Goal: Information Seeking & Learning: Learn about a topic

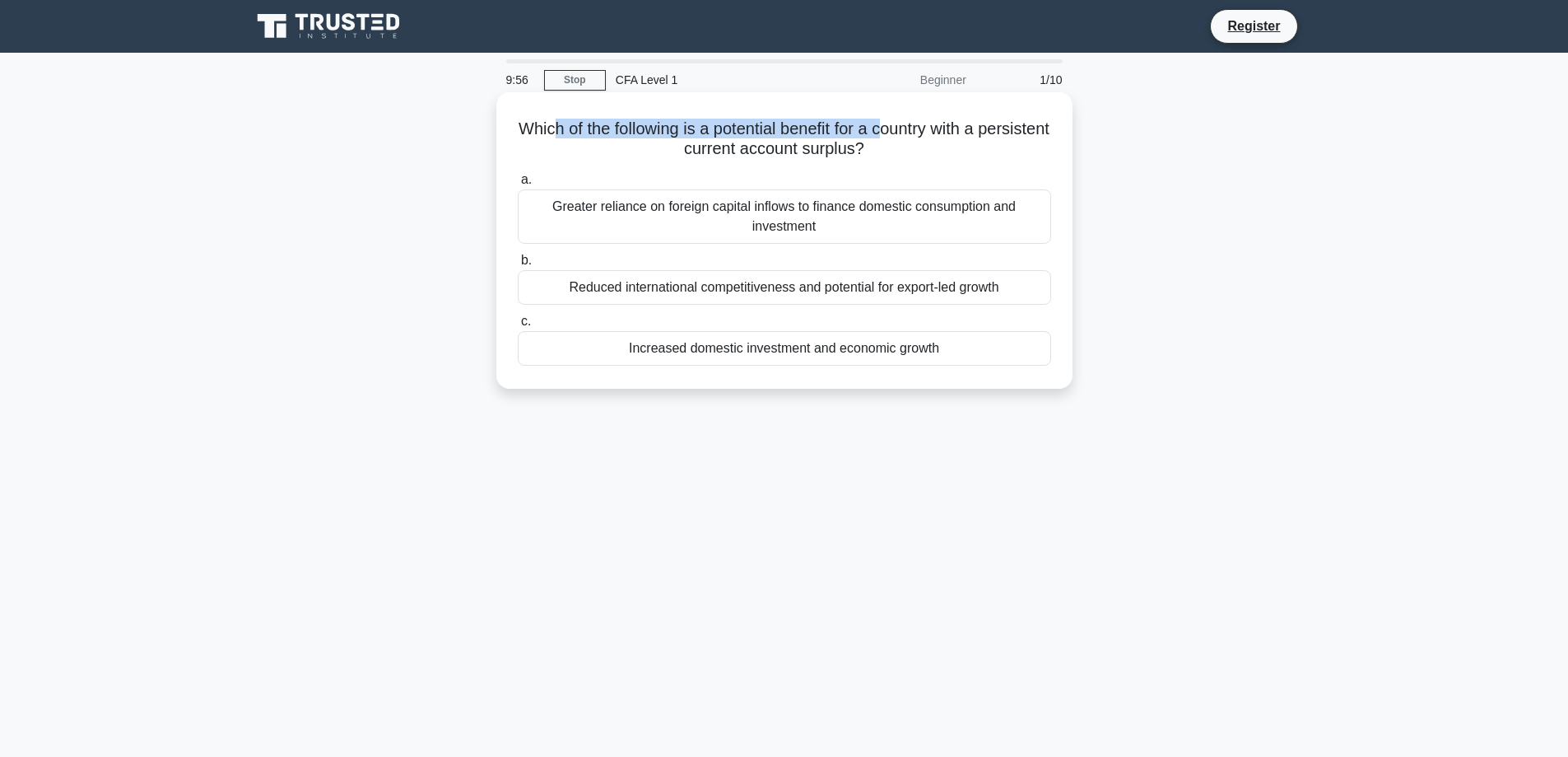
drag, startPoint x: 579, startPoint y: 126, endPoint x: 920, endPoint y: 132, distance: 341.1
click at [920, 132] on h5 "Which of the following is a potential benefit for a country with a persistent c…" at bounding box center [784, 139] width 537 height 41
click at [756, 139] on h5 "Which of the following is a potential benefit for a country with a persistent c…" at bounding box center [784, 139] width 537 height 41
click at [831, 296] on div "Reduced international competitiveness and potential for export-led growth" at bounding box center [784, 287] width 533 height 35
click at [518, 266] on input "b. Reduced international competitiveness and potential for export-led growth" at bounding box center [518, 261] width 0 height 11
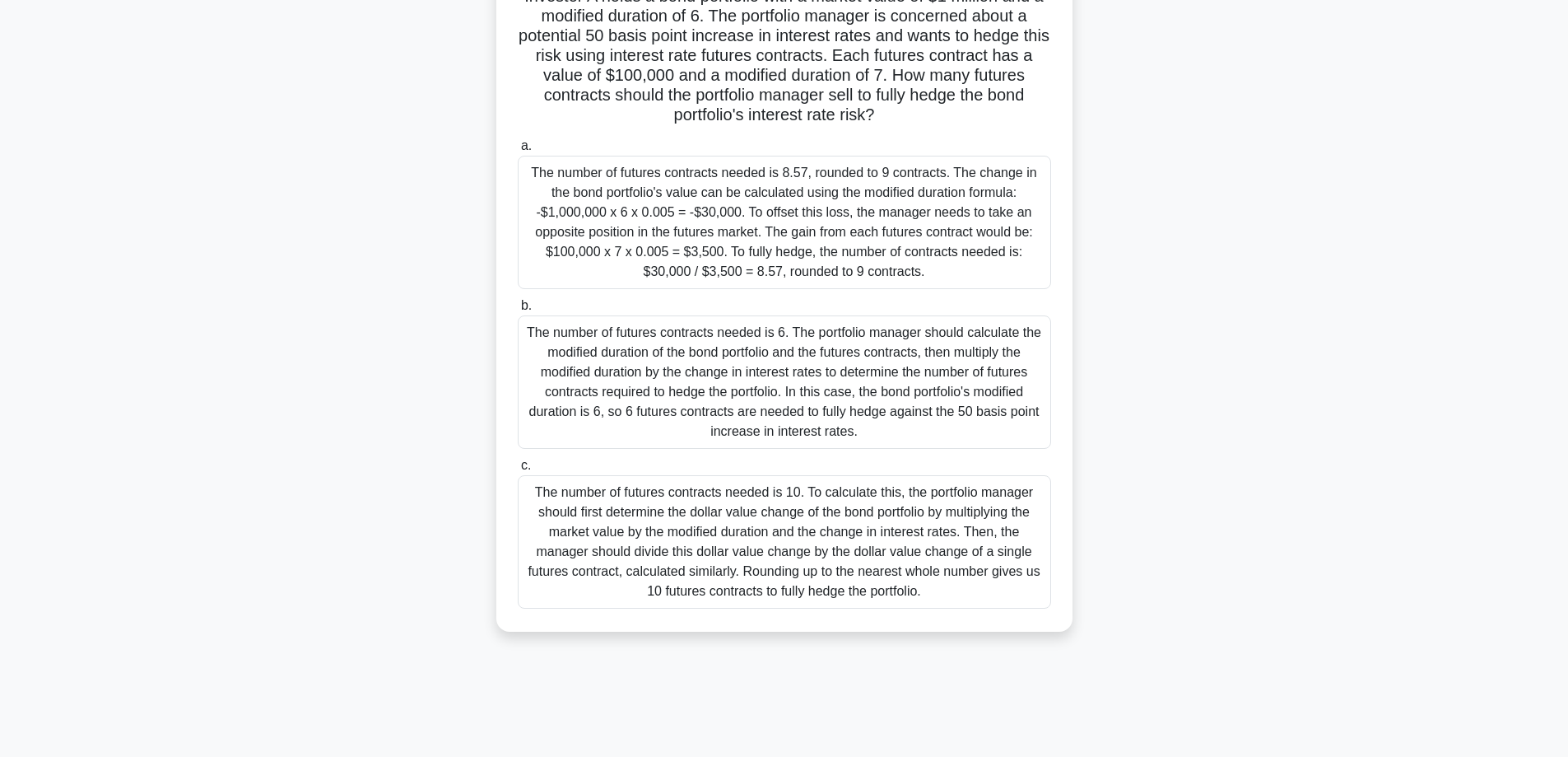
scroll to position [50, 0]
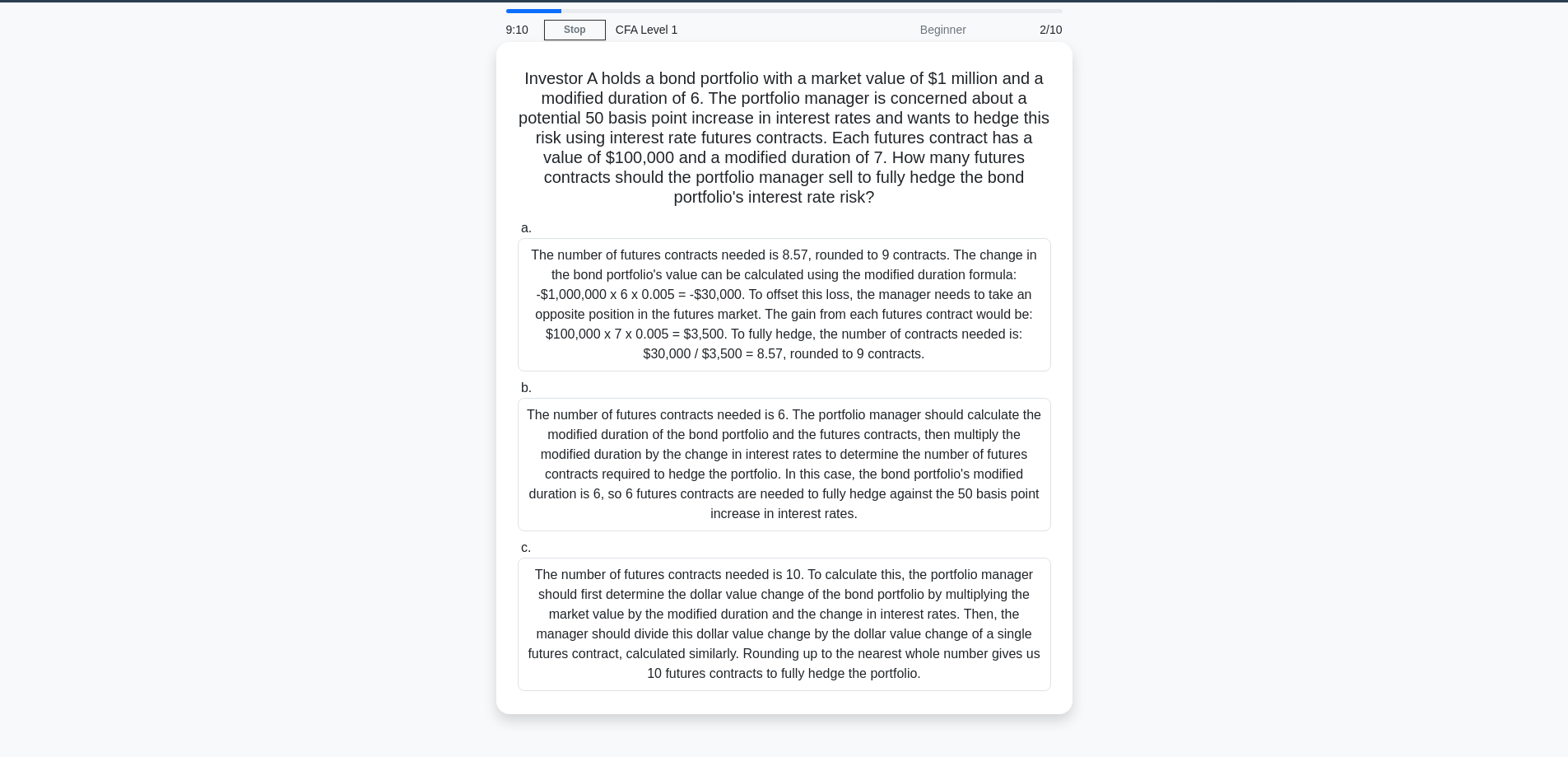
click at [689, 322] on div "The number of futures contracts needed is 8.57, rounded to 9 contracts. The cha…" at bounding box center [784, 304] width 533 height 134
click at [518, 234] on input "a. The number of futures contracts needed is 8.57, rounded to 9 contracts. The …" at bounding box center [518, 229] width 0 height 11
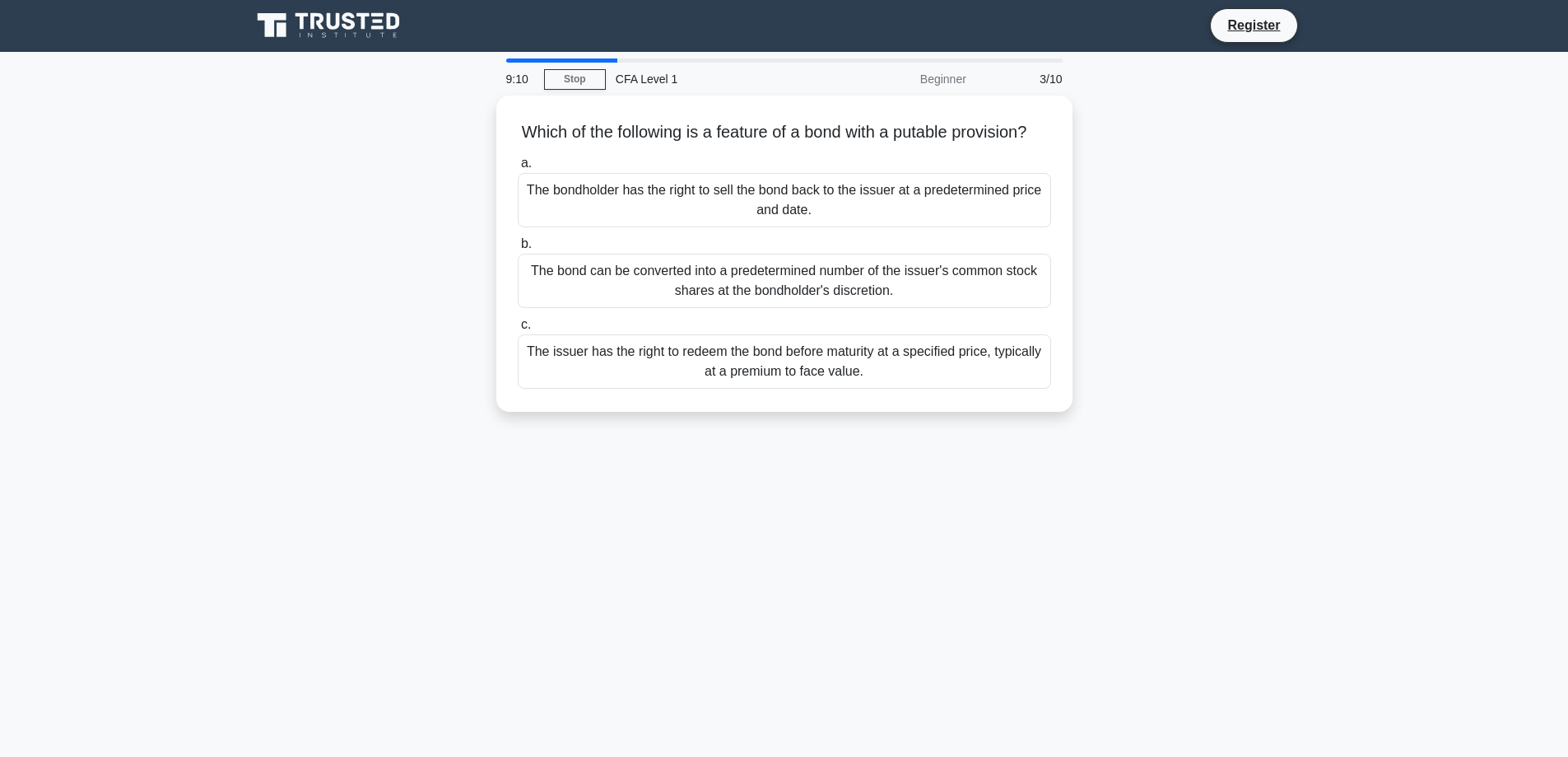
scroll to position [0, 0]
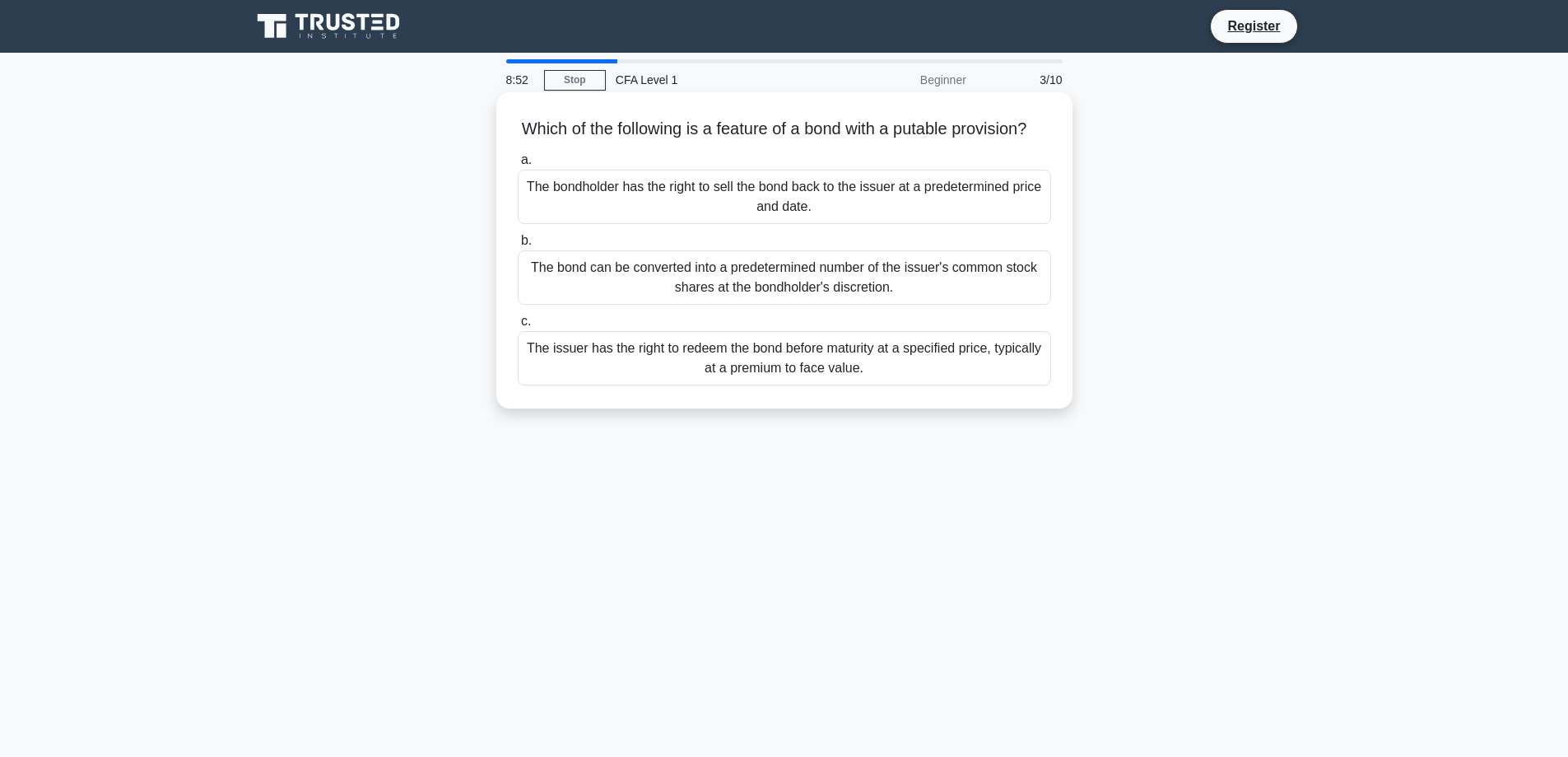
click at [982, 298] on div "The bond can be converted into a predetermined number of the issuer's common st…" at bounding box center [784, 277] width 533 height 55
click at [518, 247] on input "b. The bond can be converted into a predetermined number of the issuer's common…" at bounding box center [518, 241] width 0 height 11
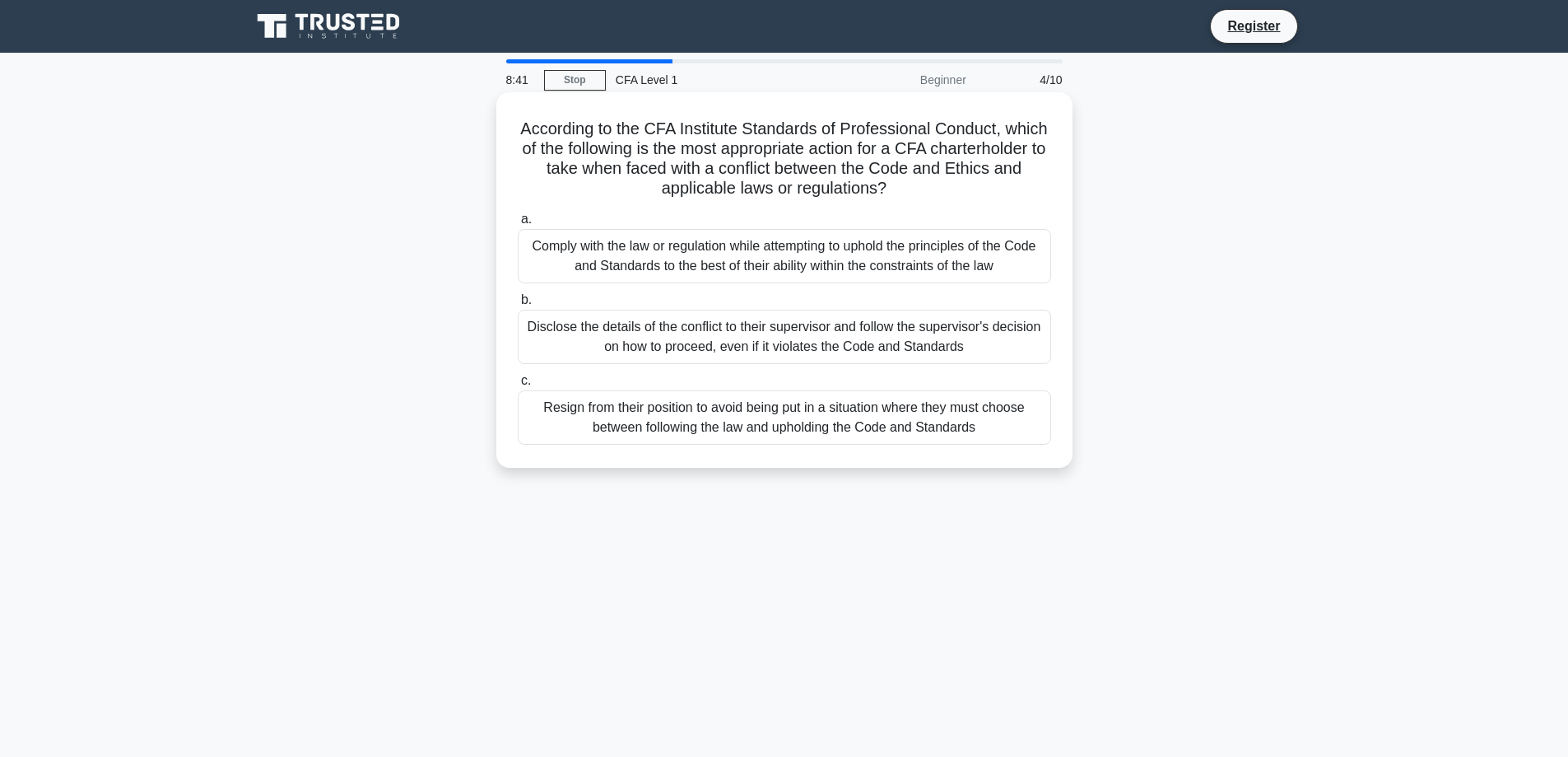
click at [727, 245] on div "Comply with the law or regulation while attempting to uphold the principles of …" at bounding box center [784, 256] width 533 height 55
click at [518, 225] on input "a. Comply with the law or regulation while attempting to uphold the principles …" at bounding box center [518, 220] width 0 height 11
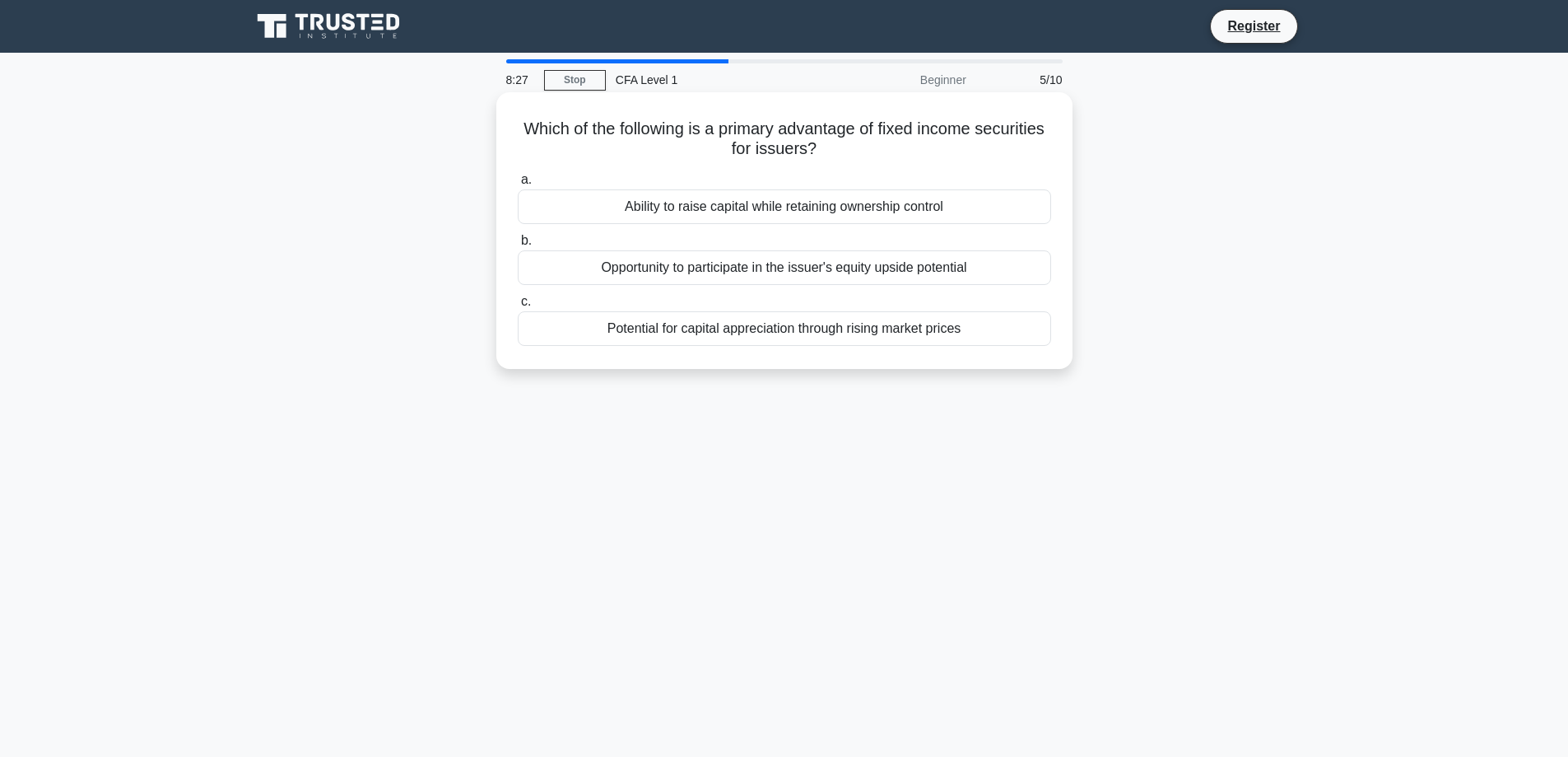
click at [841, 336] on div "Potential for capital appreciation through rising market prices" at bounding box center [784, 328] width 533 height 35
click at [518, 307] on input "c. Potential for capital appreciation through rising market prices" at bounding box center [518, 302] width 0 height 11
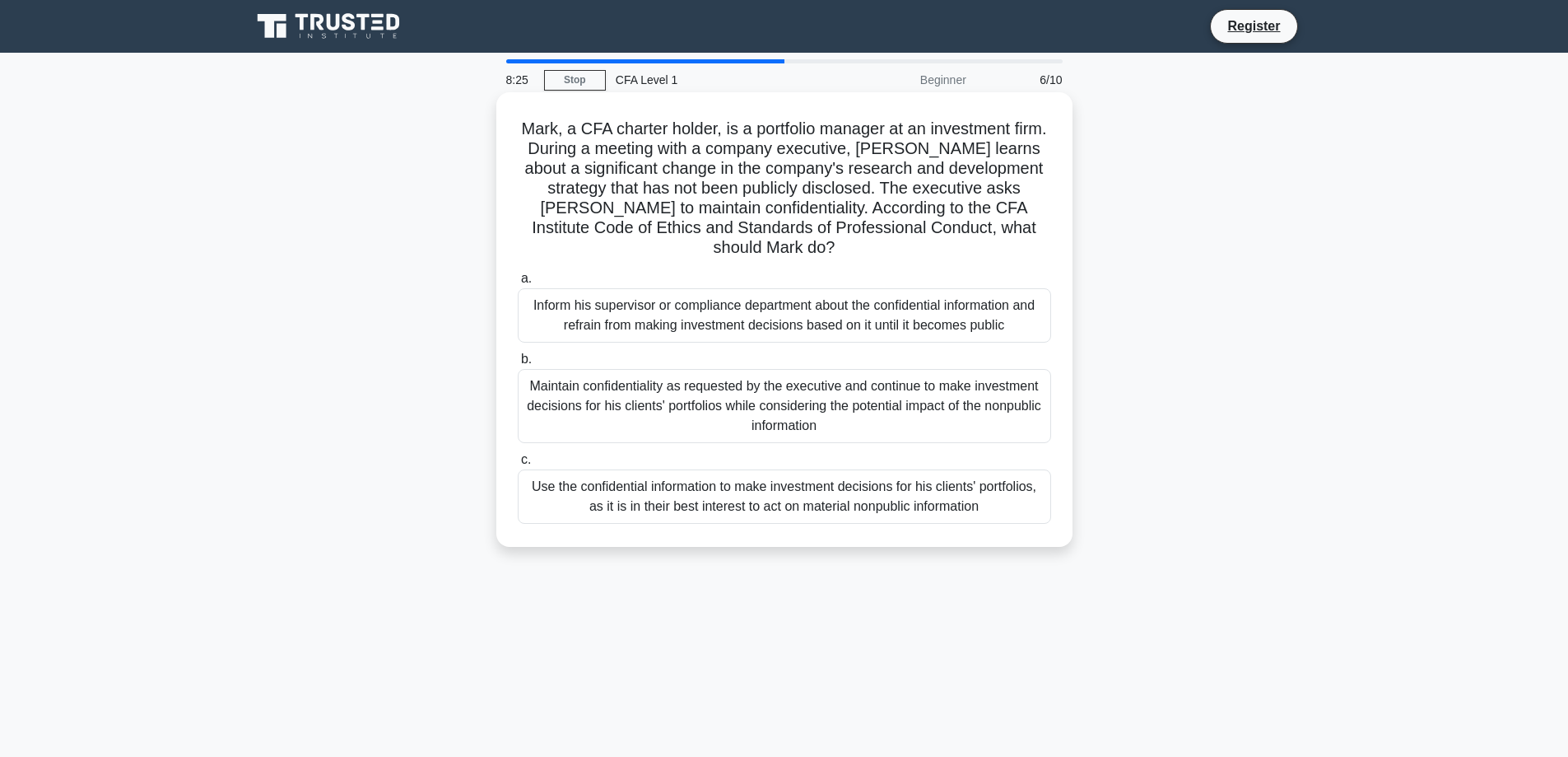
click at [735, 311] on div "Inform his supervisor or compliance department about the confidential informati…" at bounding box center [784, 315] width 533 height 55
click at [518, 284] on input "a. Inform his supervisor or compliance department about the confidential inform…" at bounding box center [518, 279] width 0 height 11
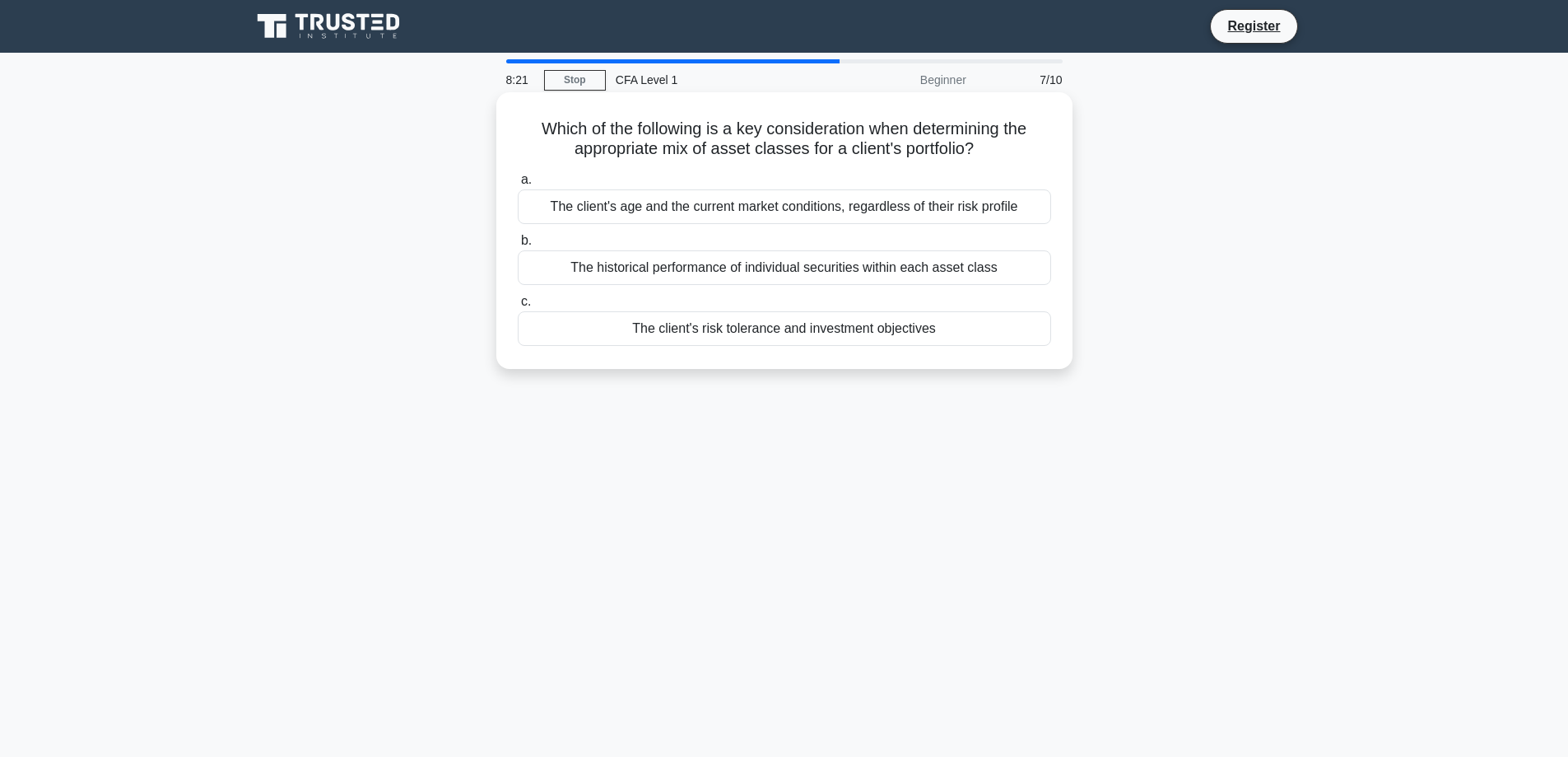
click at [810, 157] on h5 "Which of the following is a key consideration when determining the appropriate …" at bounding box center [784, 139] width 537 height 41
click at [874, 152] on h5 "Which of the following is a key consideration when determining the appropriate …" at bounding box center [784, 139] width 537 height 41
click at [779, 268] on div "The historical performance of individual securities within each asset class" at bounding box center [784, 267] width 533 height 35
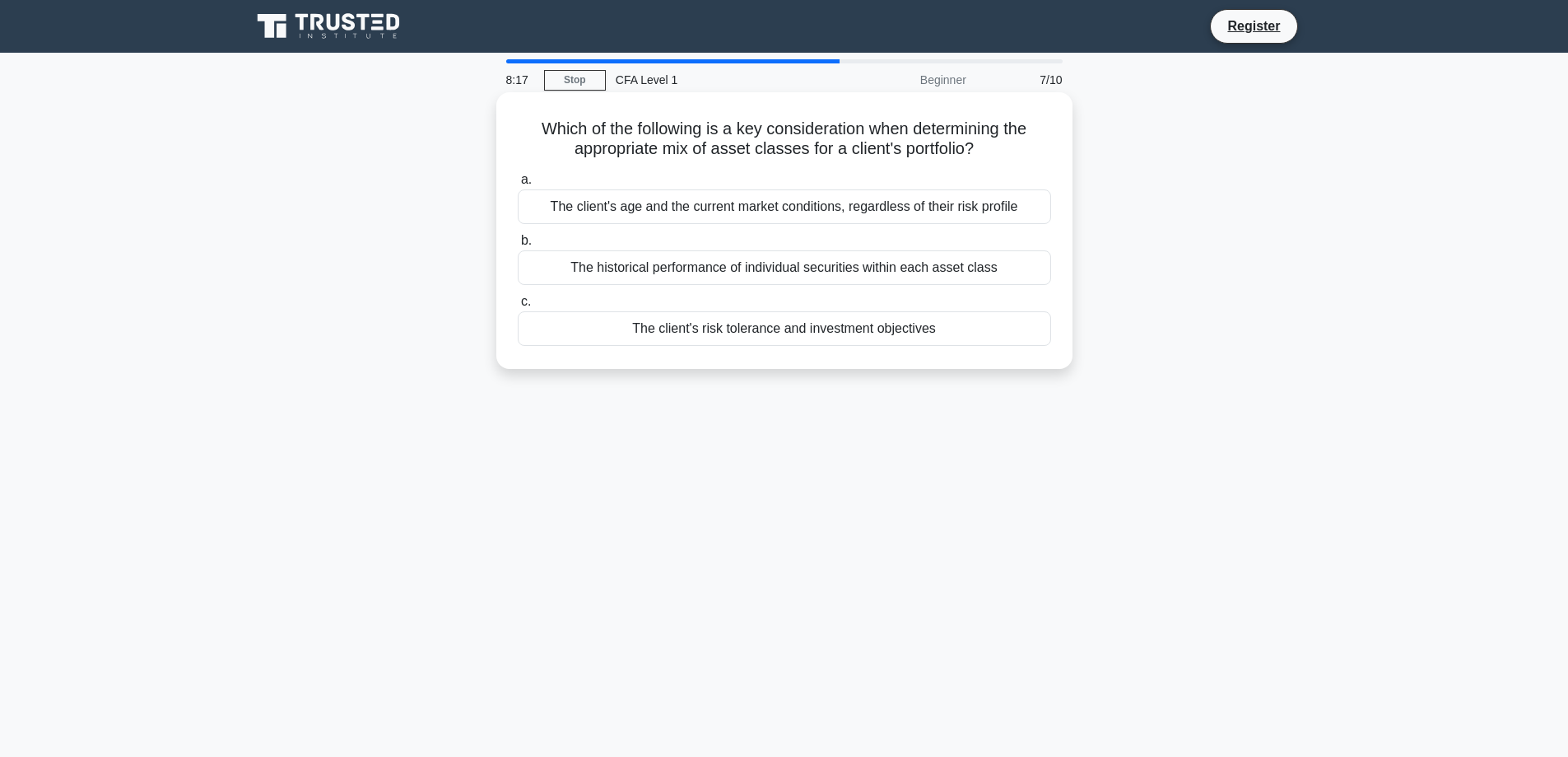
click at [518, 247] on input "b. The historical performance of individual securities within each asset class" at bounding box center [518, 241] width 0 height 11
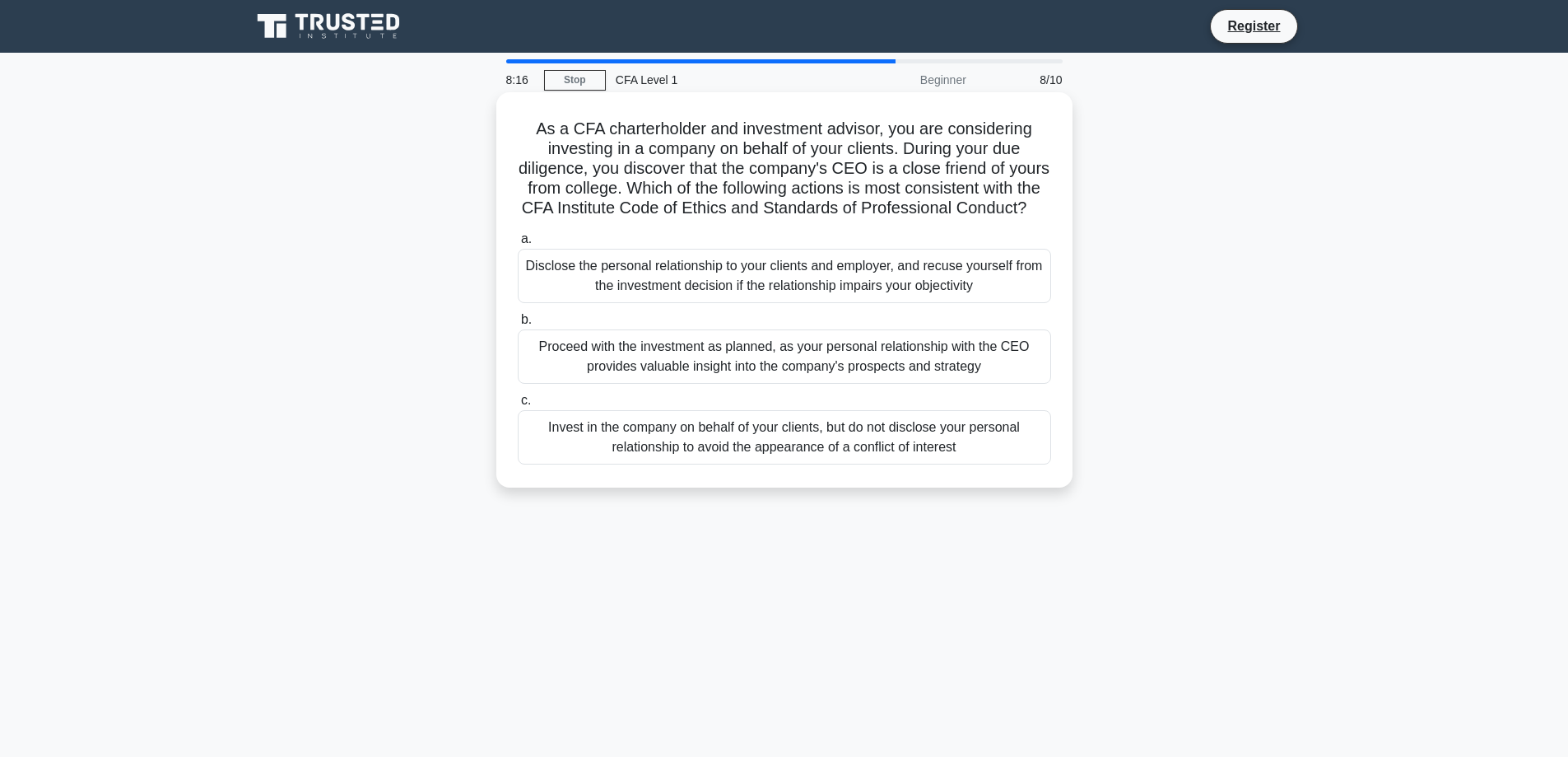
click at [699, 283] on div "Disclose the personal relationship to your clients and employer, and recuse you…" at bounding box center [784, 275] width 533 height 55
click at [518, 245] on input "a. Disclose the personal relationship to your clients and employer, and recuse …" at bounding box center [518, 239] width 0 height 11
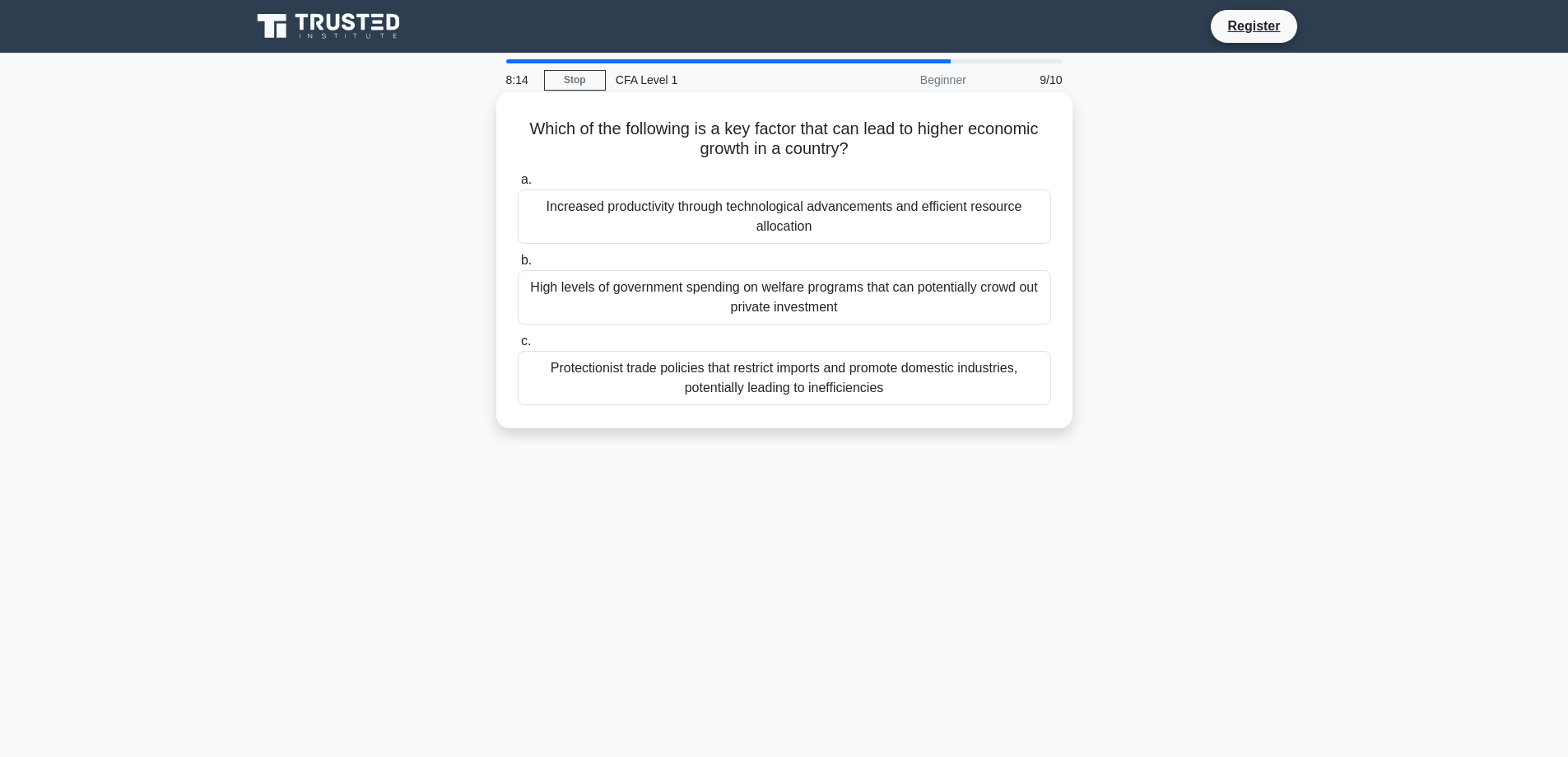
click at [833, 308] on div "High levels of government spending on welfare programs that can potentially cro…" at bounding box center [784, 297] width 533 height 55
click at [518, 266] on input "b. High levels of government spending on welfare programs that can potentially …" at bounding box center [518, 261] width 0 height 11
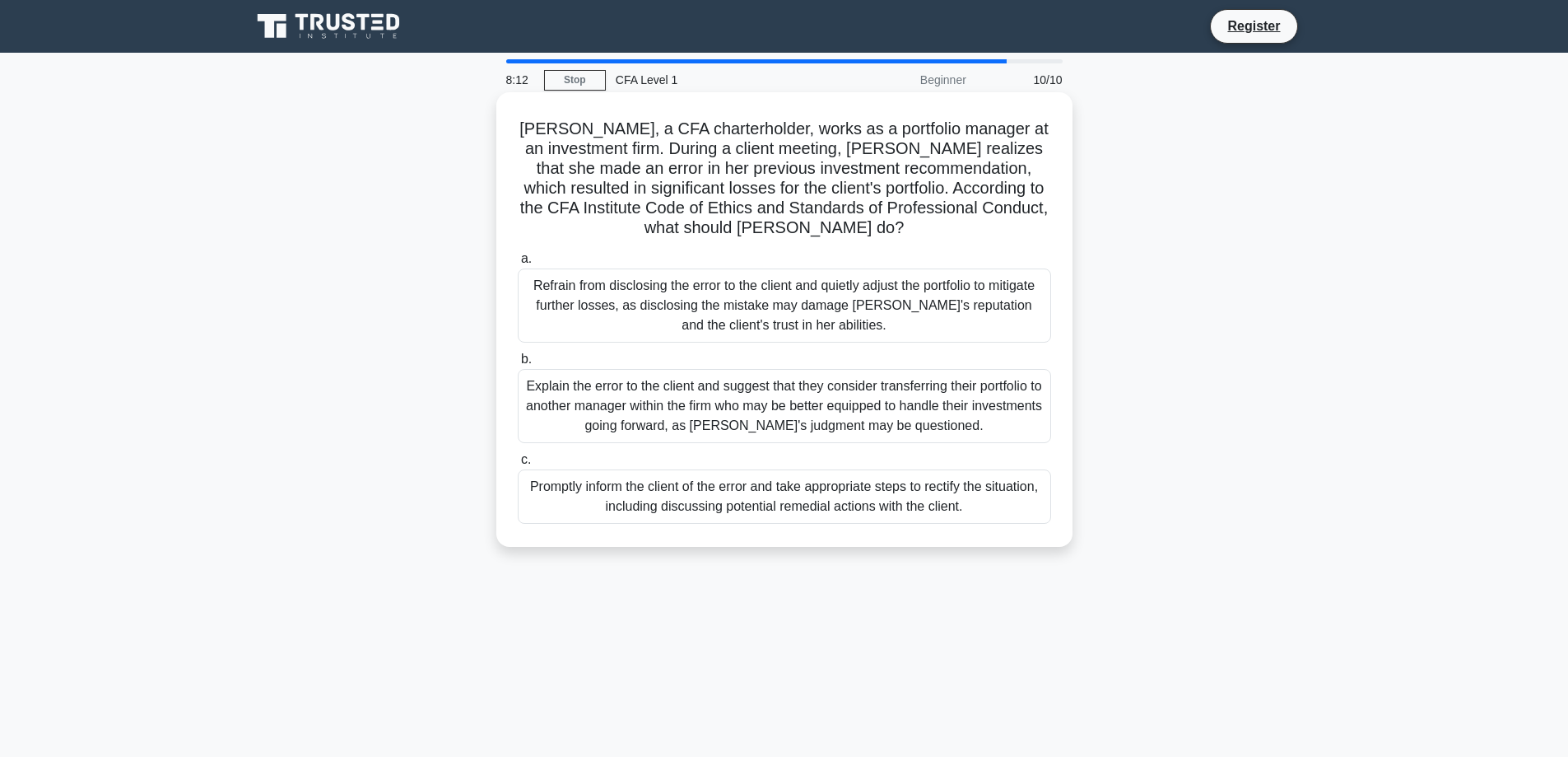
click at [818, 314] on div "Refrain from disclosing the error to the client and quietly adjust the portfoli…" at bounding box center [784, 305] width 533 height 74
click at [518, 265] on input "a. Refrain from disclosing the error to the client and quietly adjust the portf…" at bounding box center [518, 259] width 0 height 11
